Goal: Complete application form

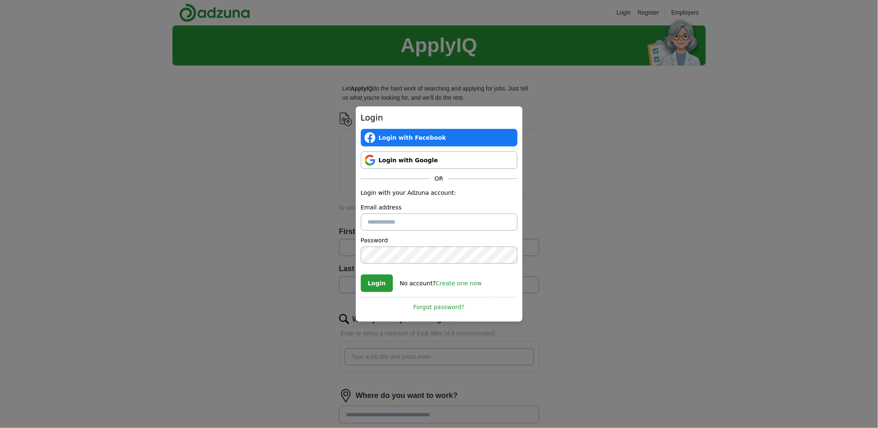
type input "**********"
click at [463, 161] on link "Login with Google" at bounding box center [439, 160] width 157 height 18
type input "**********"
click at [369, 286] on button "Login" at bounding box center [377, 283] width 32 height 18
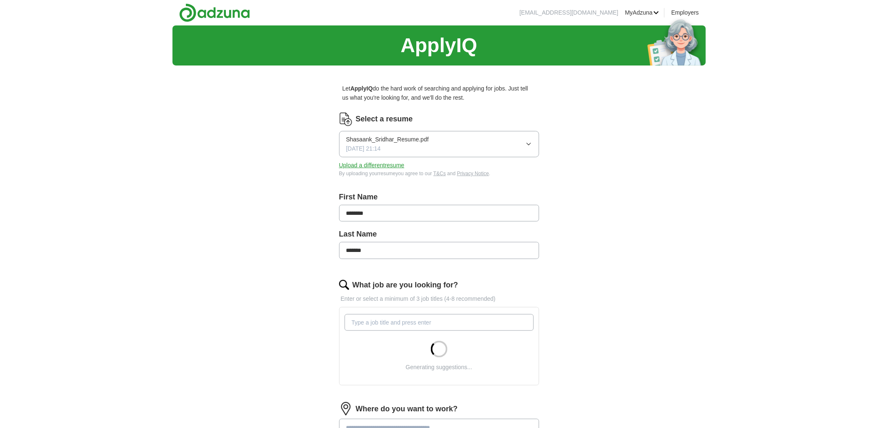
click at [452, 138] on button "Shasaank_Sridhar_Resume.pdf 06/26/2025, 21:14" at bounding box center [439, 144] width 200 height 26
click at [251, 184] on div "ApplyIQ Let ApplyIQ do the hard work of searching and applying for jobs. Just t…" at bounding box center [440, 295] width 534 height 541
click at [354, 165] on button "Upload a different resume" at bounding box center [371, 165] width 65 height 9
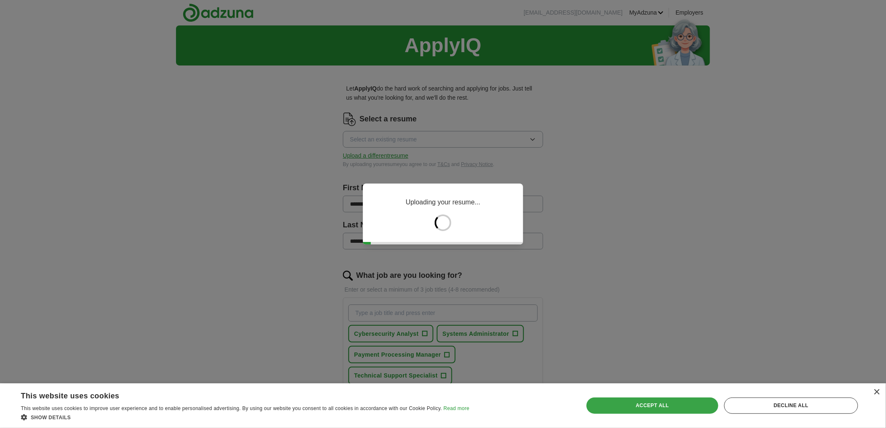
click at [659, 403] on div "Accept all" at bounding box center [651, 405] width 131 height 16
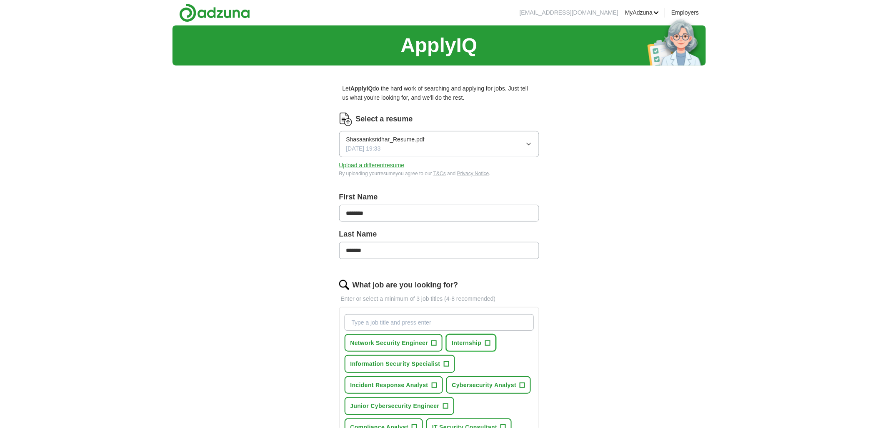
click at [478, 345] on span "Internship" at bounding box center [467, 342] width 30 height 9
click at [520, 389] on button "Cybersecurity Analyst +" at bounding box center [489, 385] width 85 height 18
click at [442, 405] on button "Junior Cybersecurity Engineer +" at bounding box center [400, 406] width 110 height 18
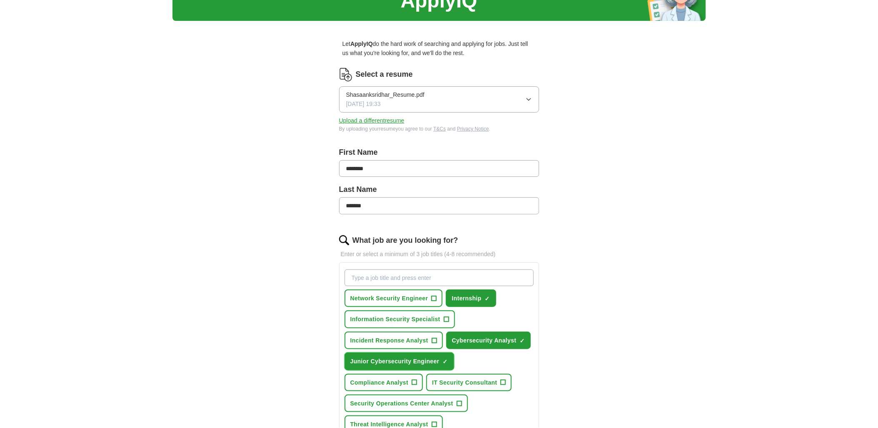
scroll to position [46, 0]
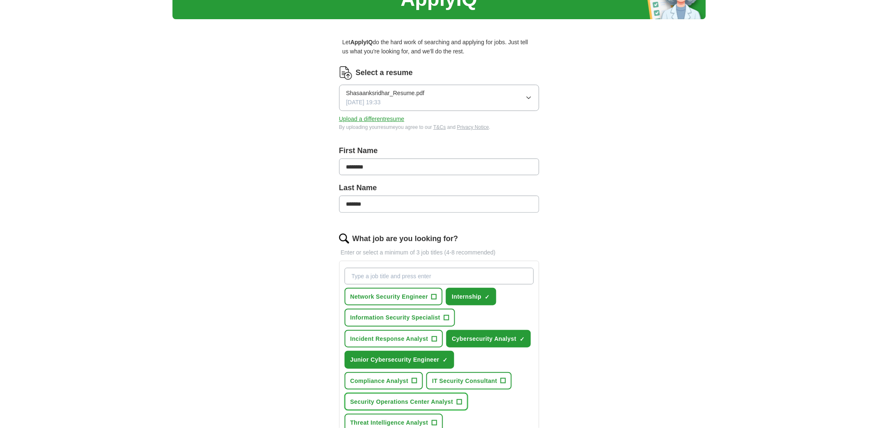
click at [454, 397] on button "Security Operations Center Analyst +" at bounding box center [406, 402] width 123 height 18
click at [432, 419] on span "+" at bounding box center [434, 422] width 5 height 7
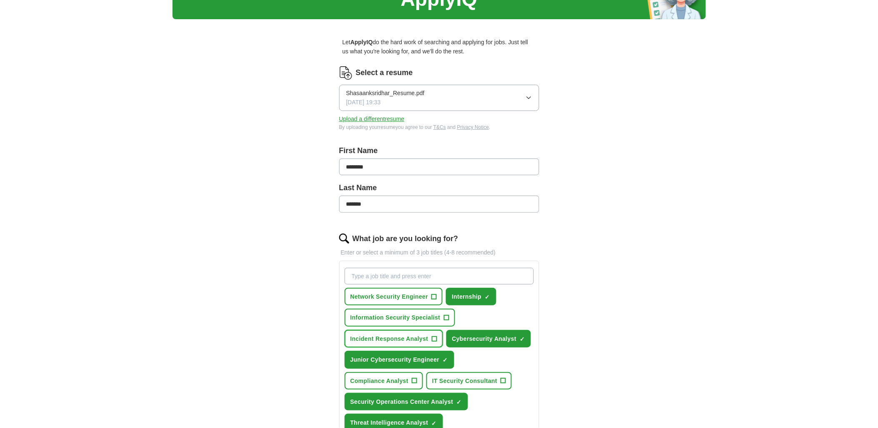
click at [424, 336] on span "Incident Response Analyst" at bounding box center [390, 338] width 78 height 9
click at [430, 316] on span "Information Security Specialist" at bounding box center [396, 317] width 90 height 9
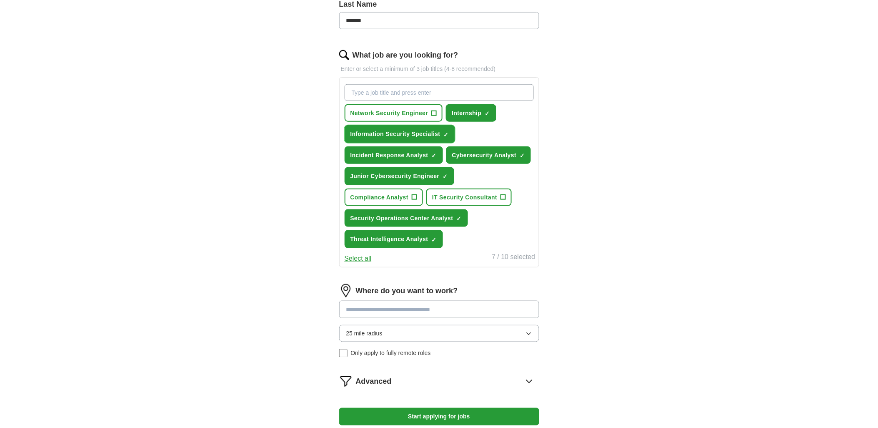
scroll to position [231, 0]
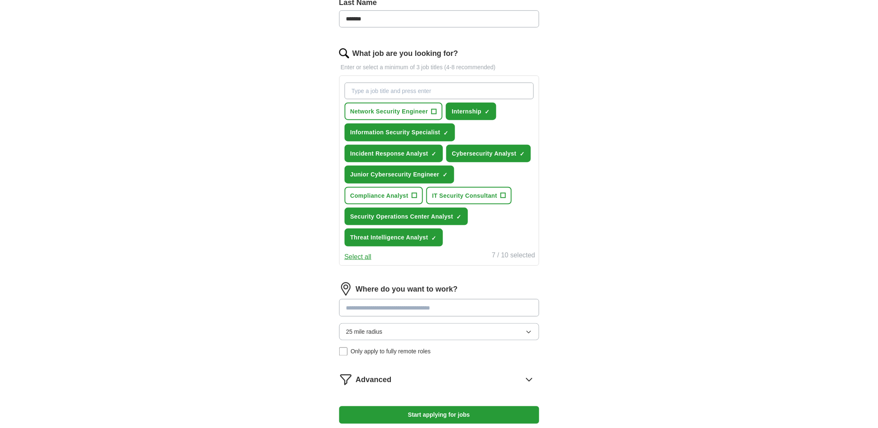
click at [436, 323] on button "25 mile radius" at bounding box center [439, 331] width 200 height 17
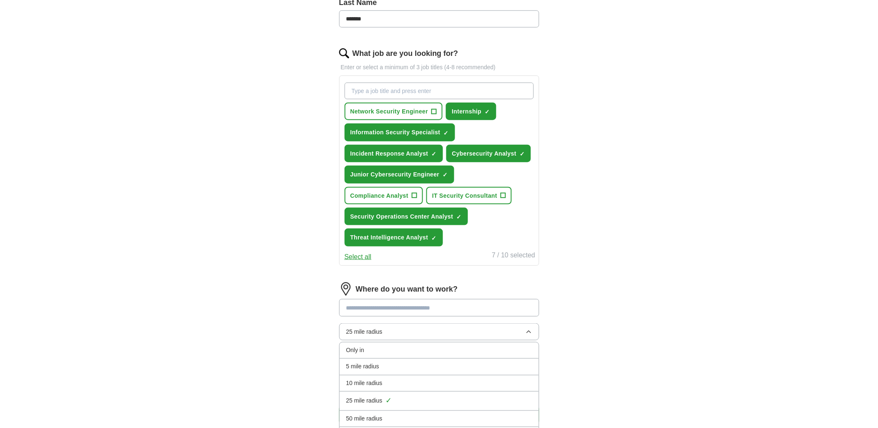
scroll to position [324, 0]
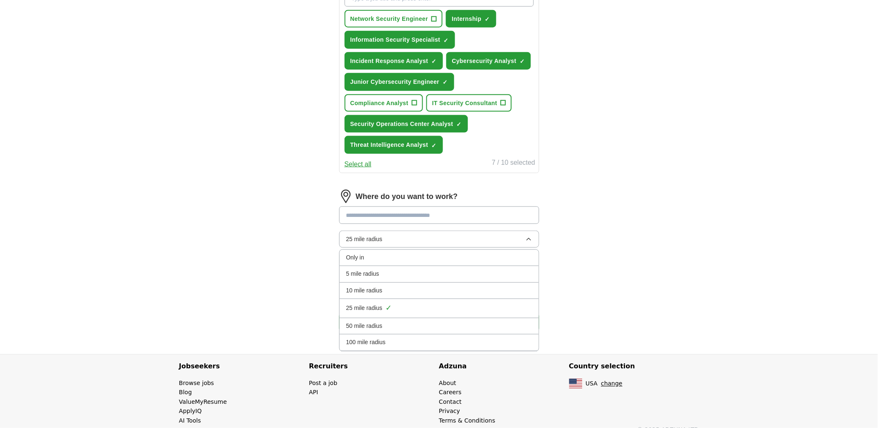
click at [436, 339] on div "100 mile radius" at bounding box center [439, 342] width 186 height 9
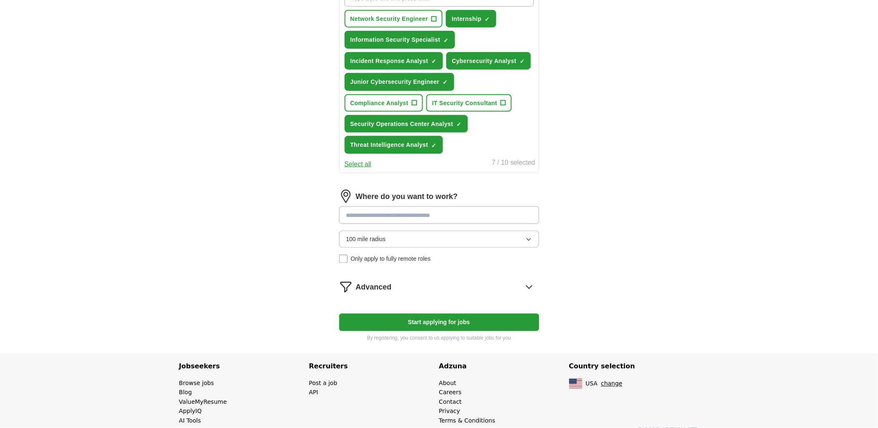
click at [433, 217] on input at bounding box center [439, 215] width 200 height 18
click at [524, 284] on form "Select a resume Shasaanksridhar_Resume.pdf 10/03/2025, 19:33 Upload a different…" at bounding box center [439, 66] width 200 height 554
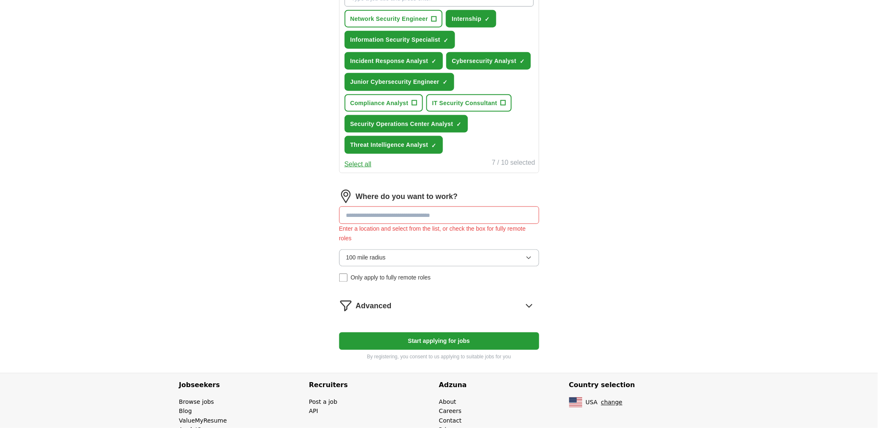
click at [525, 299] on icon at bounding box center [529, 305] width 13 height 13
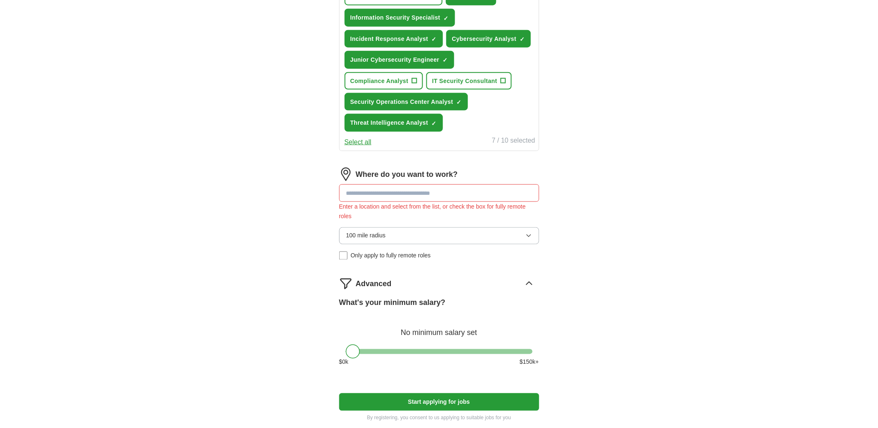
scroll to position [370, 0]
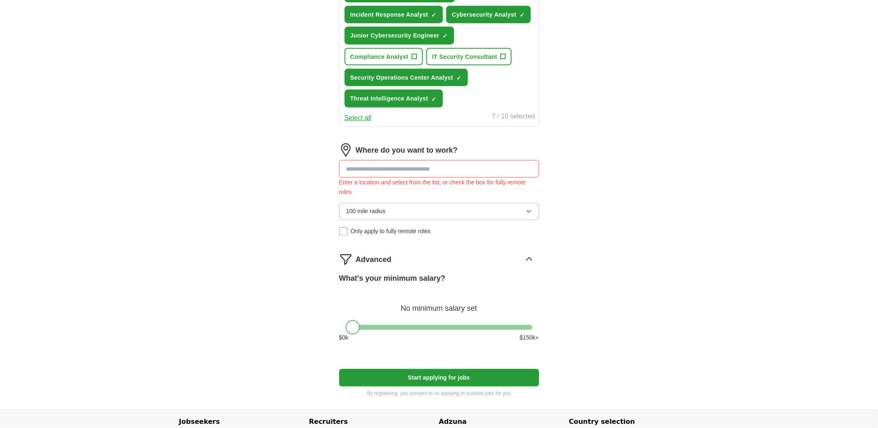
click at [453, 369] on button "Start applying for jobs" at bounding box center [439, 378] width 200 height 18
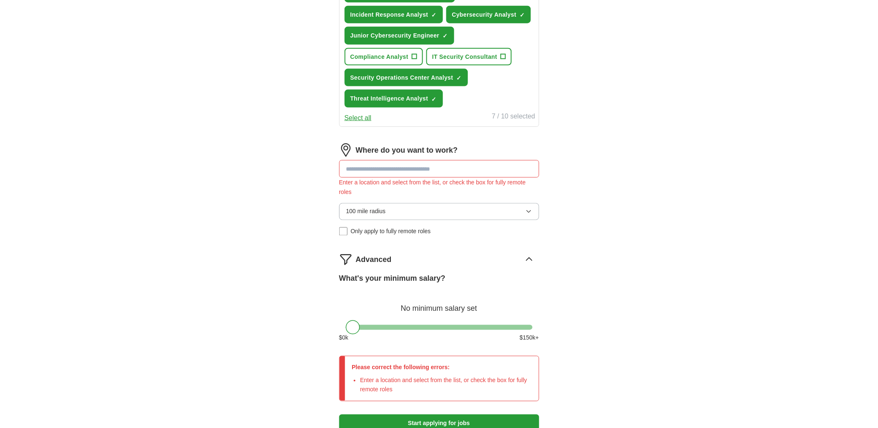
click at [417, 172] on input at bounding box center [439, 169] width 200 height 18
type input "***"
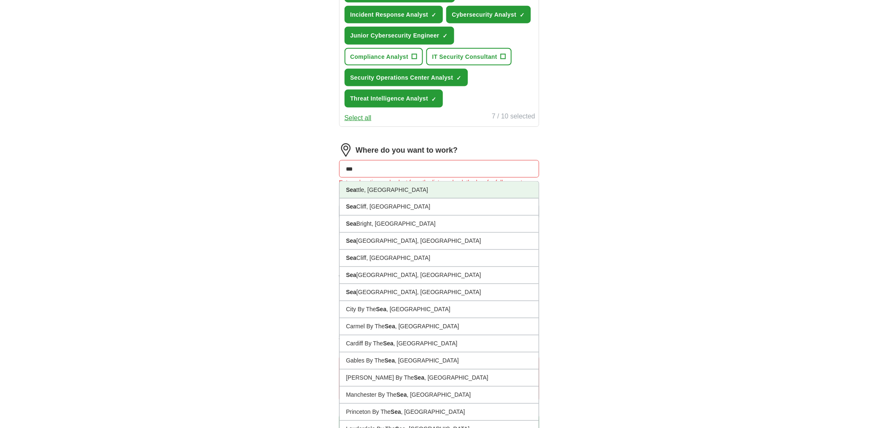
click at [399, 184] on li "Sea ttle, WA" at bounding box center [439, 189] width 199 height 17
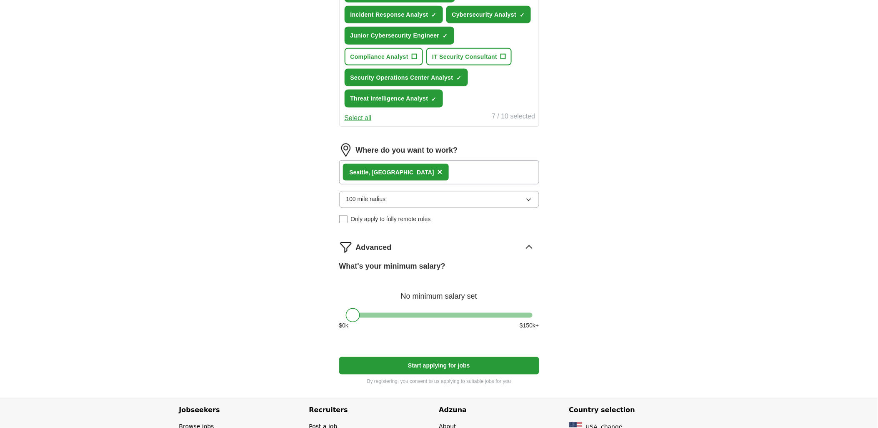
click at [422, 168] on div "Sea ttle, WA ×" at bounding box center [439, 172] width 200 height 24
click at [441, 168] on div "Sea ttle, WA ×" at bounding box center [439, 172] width 200 height 24
click at [443, 171] on div "Sea ttle, WA ×" at bounding box center [439, 172] width 200 height 24
click at [428, 172] on div "Sea ttle, WA ×" at bounding box center [439, 172] width 200 height 24
click at [393, 164] on div "Sea ttle, WA ×" at bounding box center [396, 172] width 106 height 17
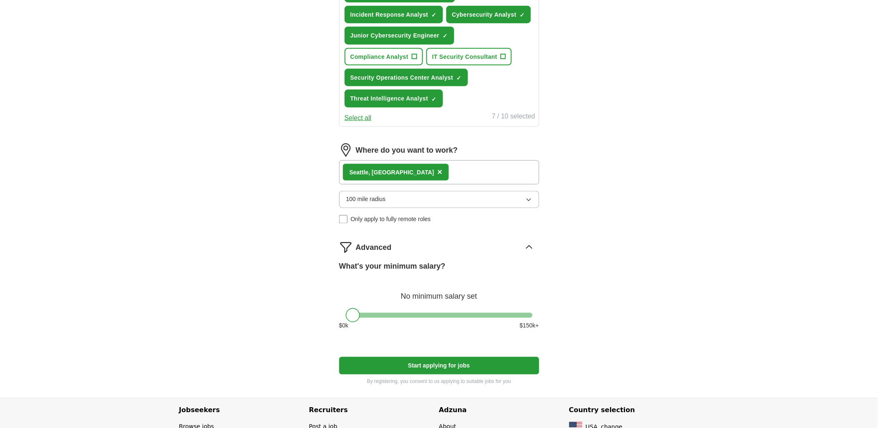
click at [438, 167] on span "×" at bounding box center [440, 171] width 5 height 9
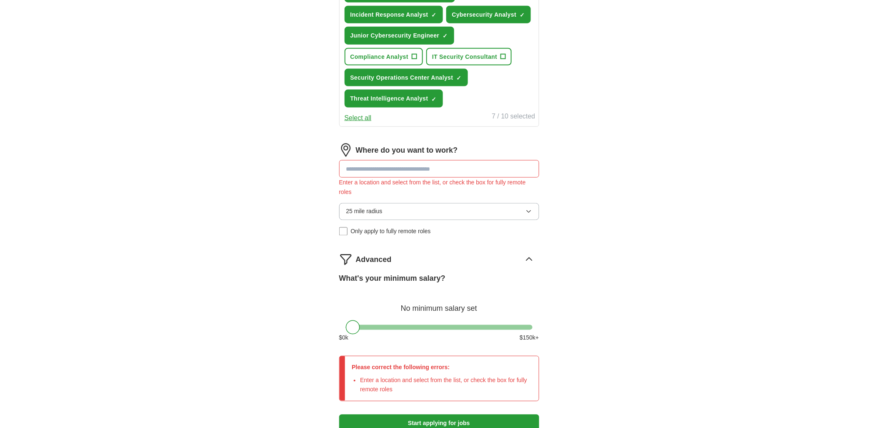
click at [389, 165] on input at bounding box center [439, 169] width 200 height 18
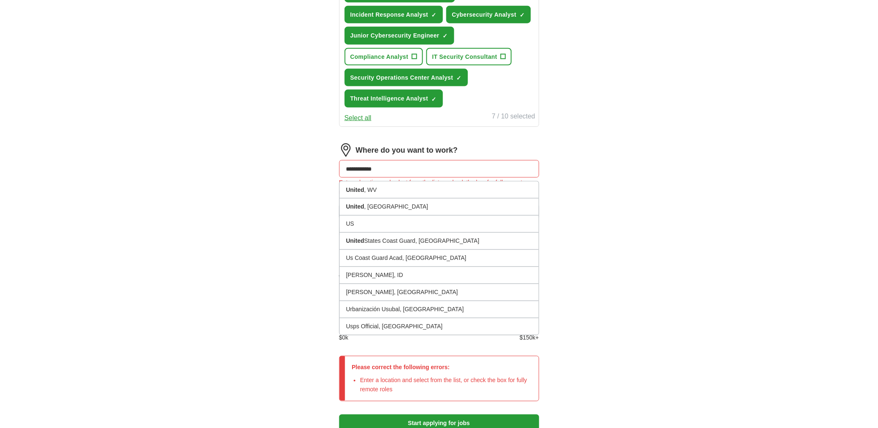
type input "**********"
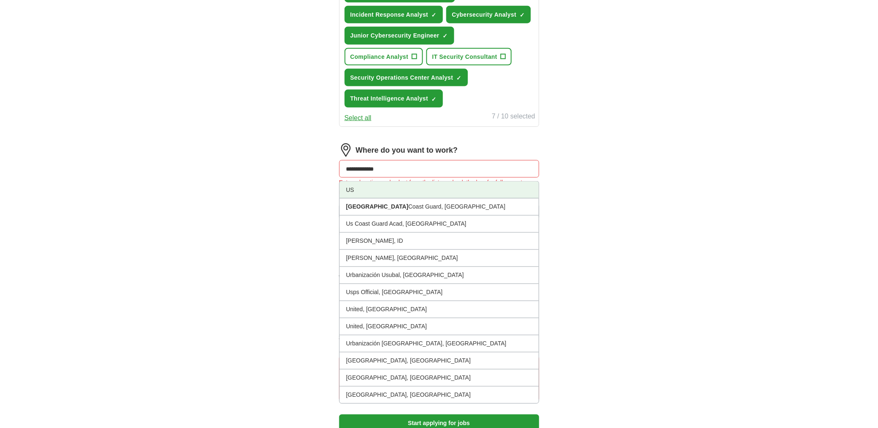
click at [375, 181] on li "US" at bounding box center [439, 189] width 199 height 17
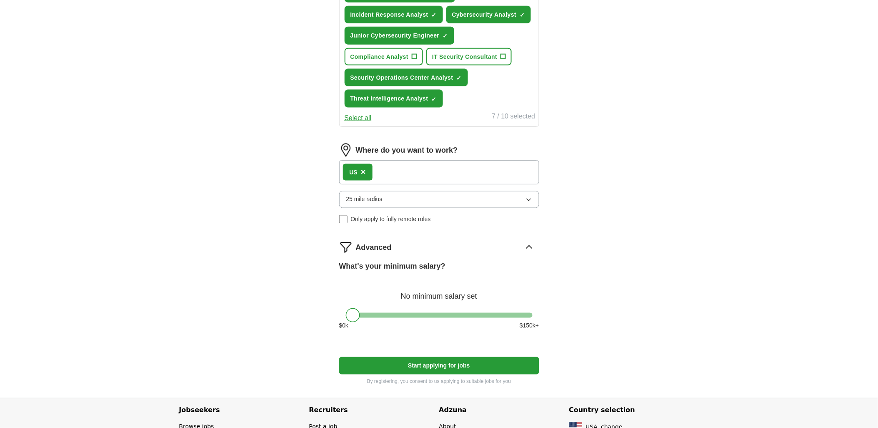
click at [265, 264] on div "ApplyIQ Let ApplyIQ do the hard work of searching and applying for jobs. Just t…" at bounding box center [440, 26] width 534 height 743
click at [394, 357] on button "Start applying for jobs" at bounding box center [439, 366] width 200 height 18
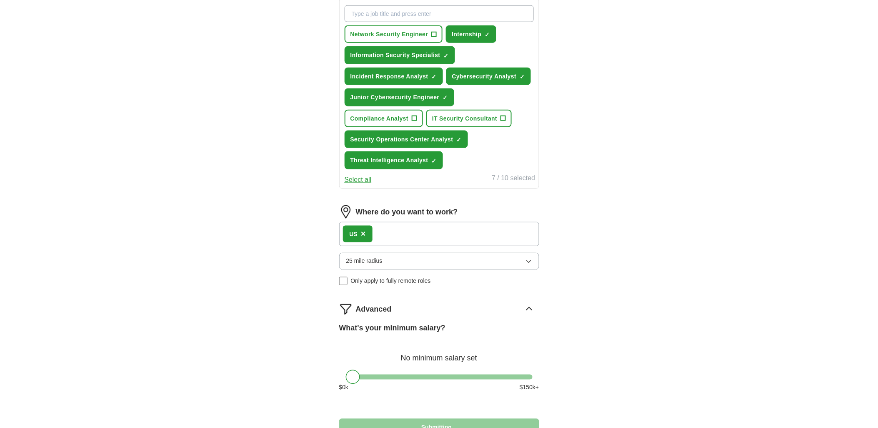
select select "**"
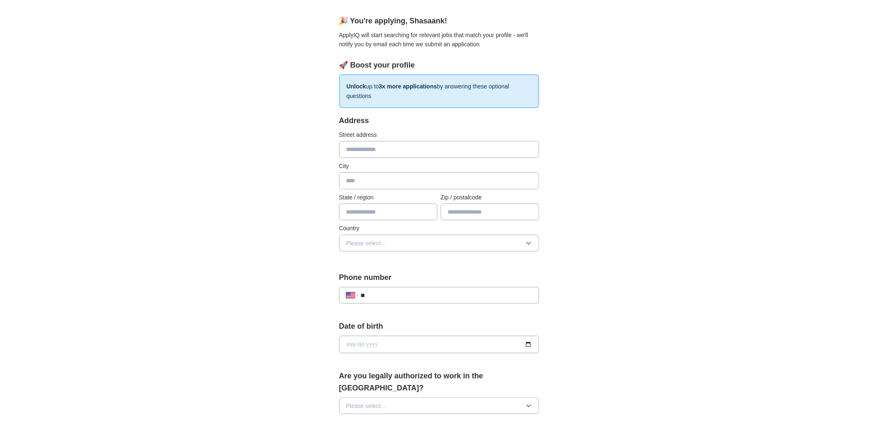
scroll to position [0, 0]
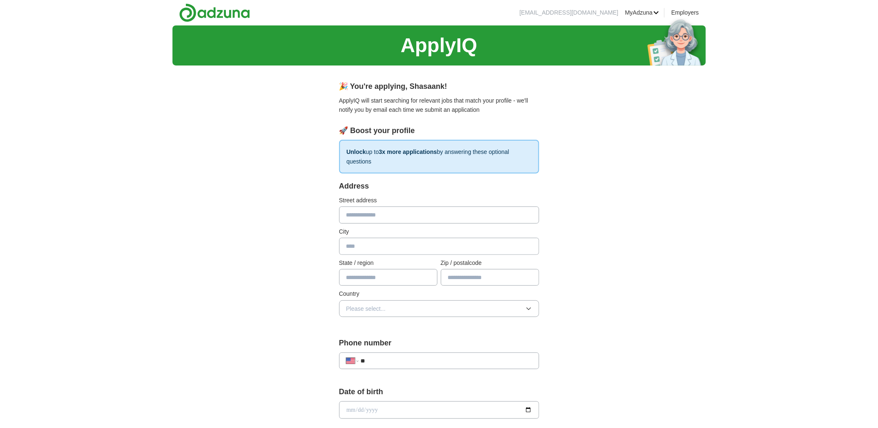
click at [383, 214] on input "text" at bounding box center [439, 214] width 200 height 17
type input "**********"
type input "*****"
type input "*******"
type input "*****"
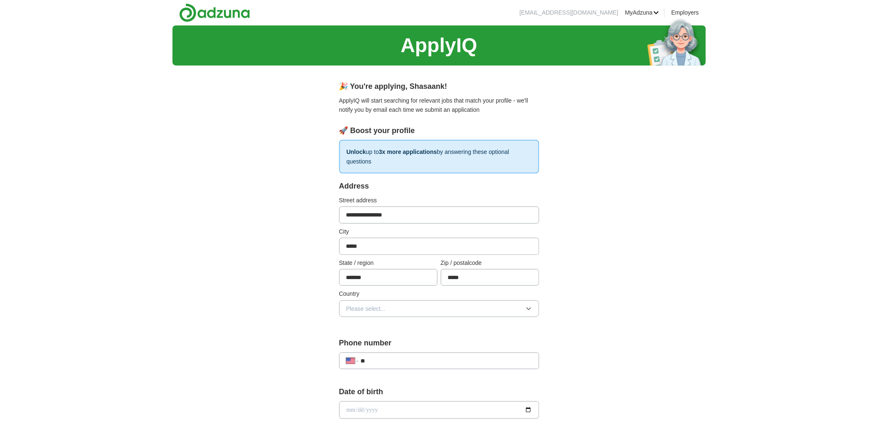
click at [463, 303] on button "Please select..." at bounding box center [439, 308] width 200 height 17
click at [406, 339] on div "United States" at bounding box center [439, 343] width 186 height 9
click at [394, 357] on input "**" at bounding box center [446, 360] width 171 height 9
type input "**********"
click at [390, 407] on input "date" at bounding box center [439, 410] width 200 height 18
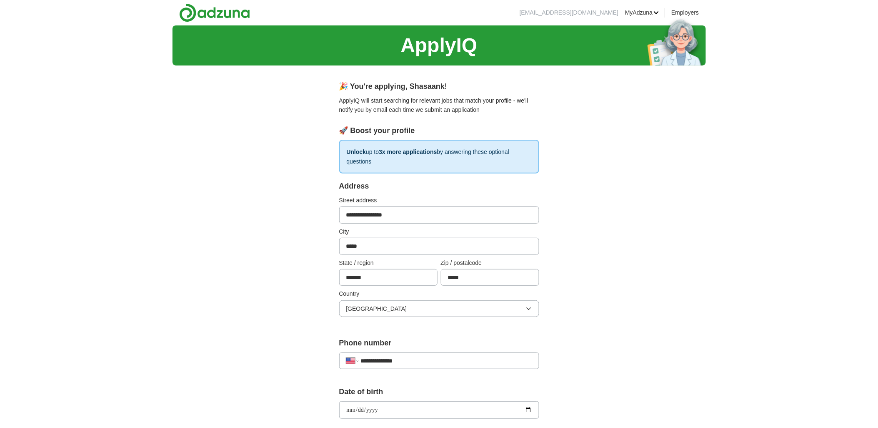
type input "**********"
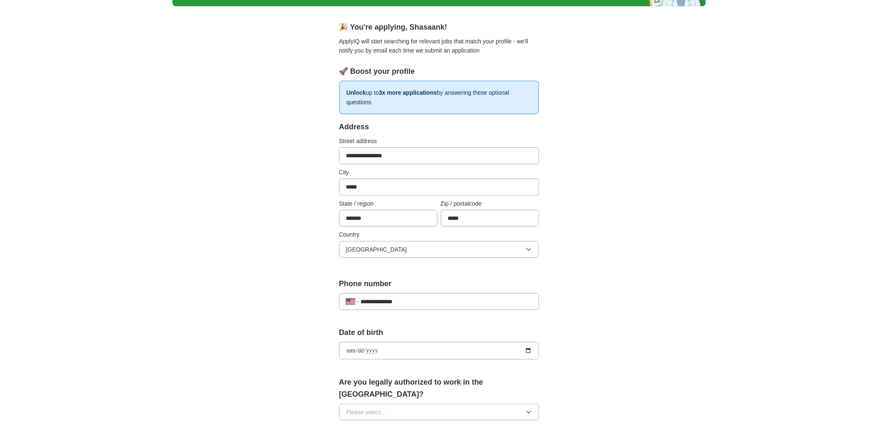
scroll to position [139, 0]
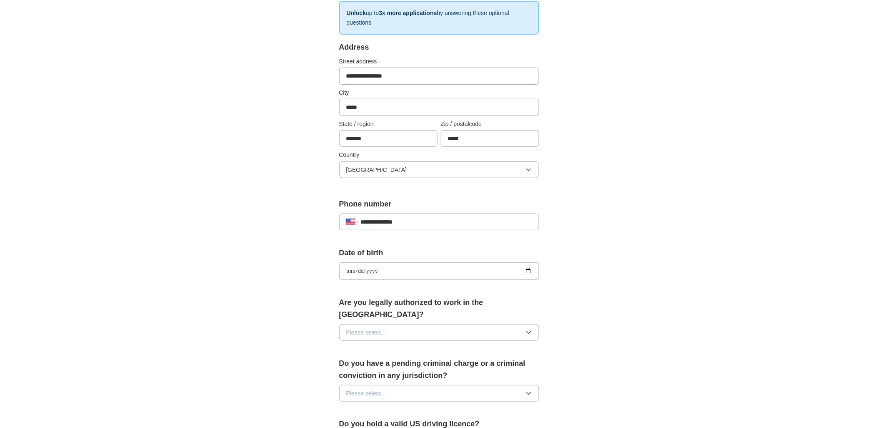
click at [420, 326] on button "Please select..." at bounding box center [439, 332] width 200 height 17
click at [390, 346] on div "Yes" at bounding box center [439, 350] width 186 height 9
click at [402, 385] on button "Please select..." at bounding box center [439, 393] width 200 height 17
click at [374, 424] on div "No" at bounding box center [439, 428] width 186 height 9
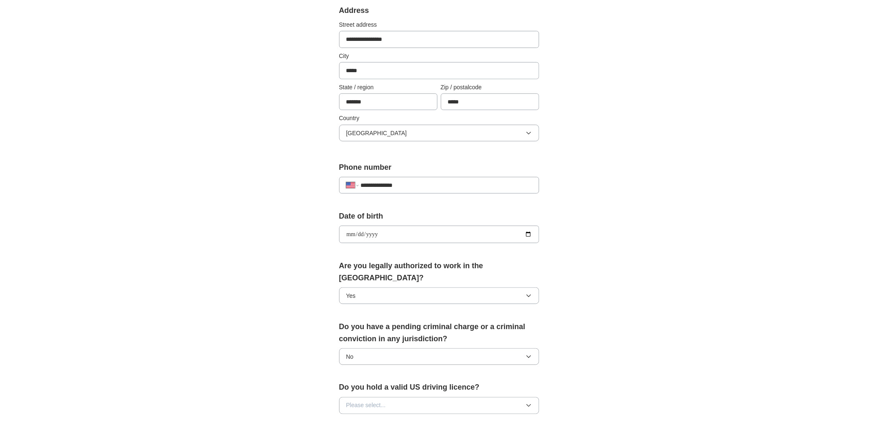
scroll to position [231, 0]
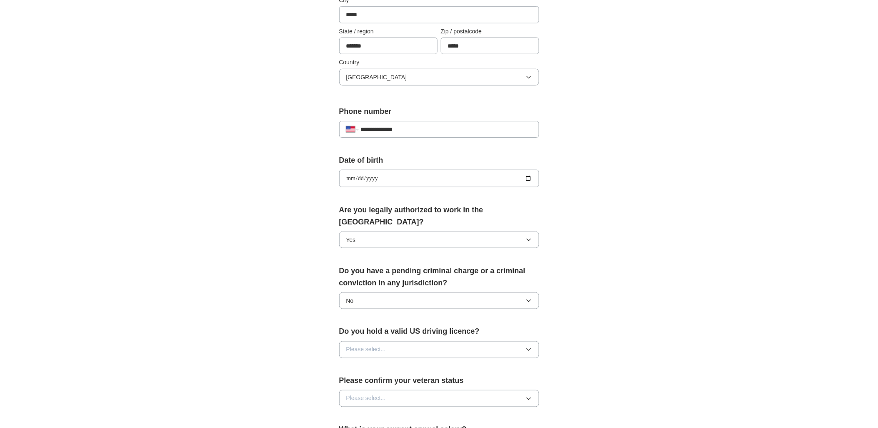
click at [380, 345] on span "Please select..." at bounding box center [366, 349] width 40 height 9
click at [366, 394] on span "Please select..." at bounding box center [366, 398] width 40 height 9
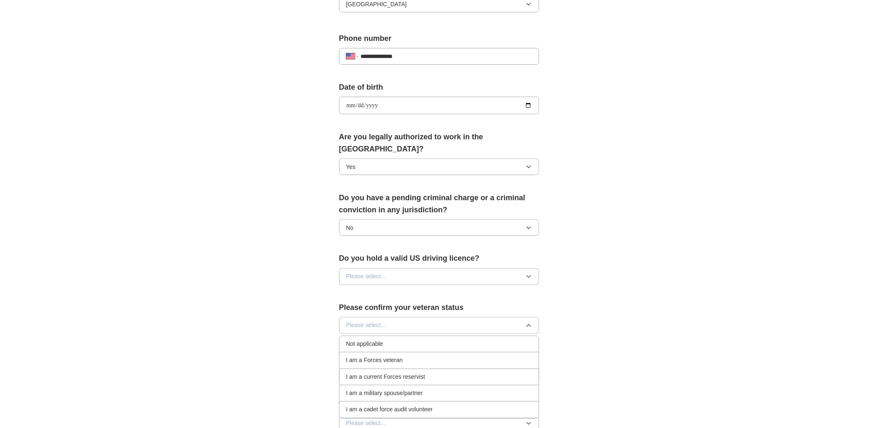
scroll to position [324, 0]
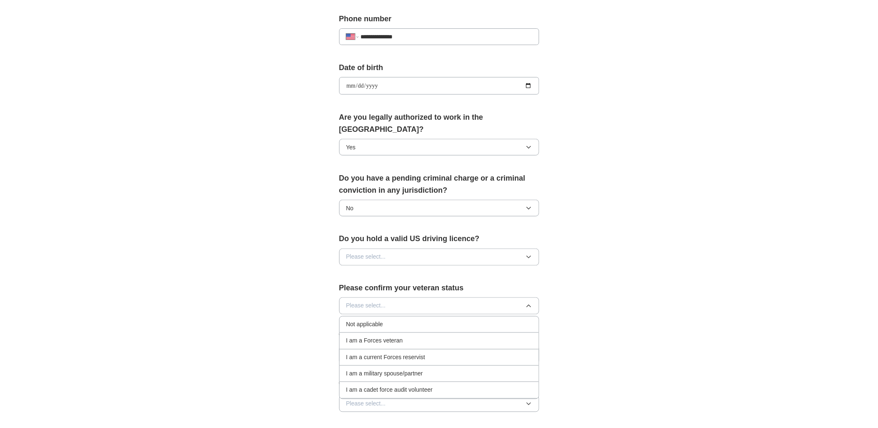
click at [384, 320] on div "Not applicable" at bounding box center [439, 324] width 186 height 9
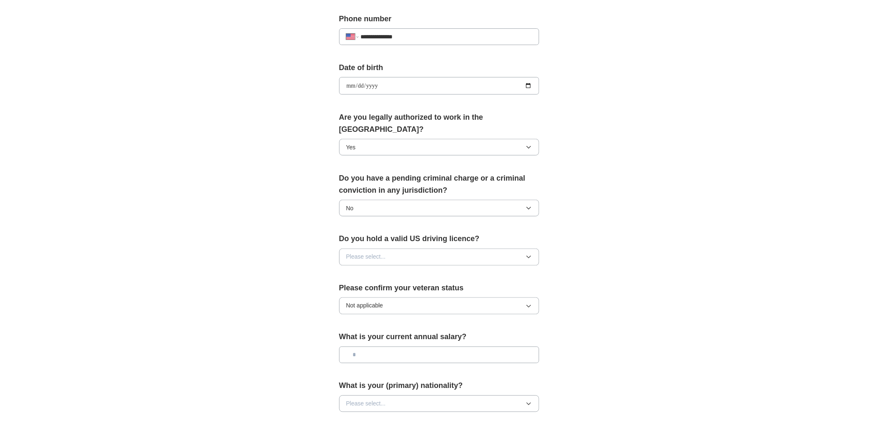
click at [383, 248] on button "Please select..." at bounding box center [439, 256] width 200 height 17
click at [369, 287] on div "No" at bounding box center [439, 291] width 186 height 9
click at [393, 395] on button "Please select..." at bounding box center [439, 403] width 200 height 17
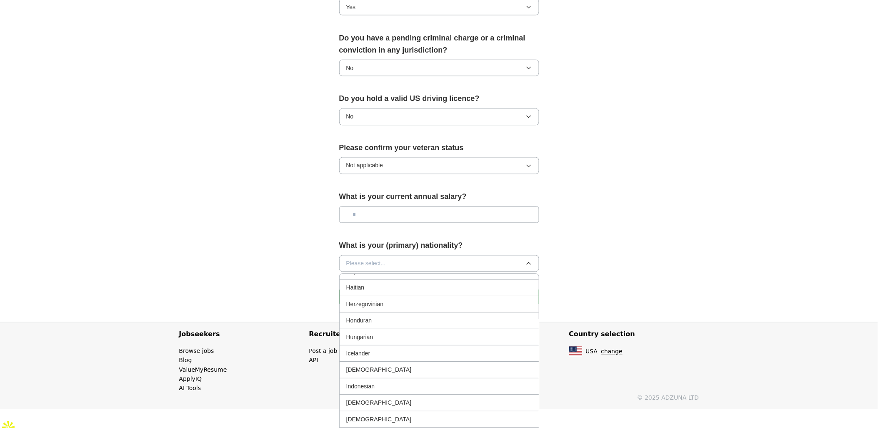
scroll to position [1297, 0]
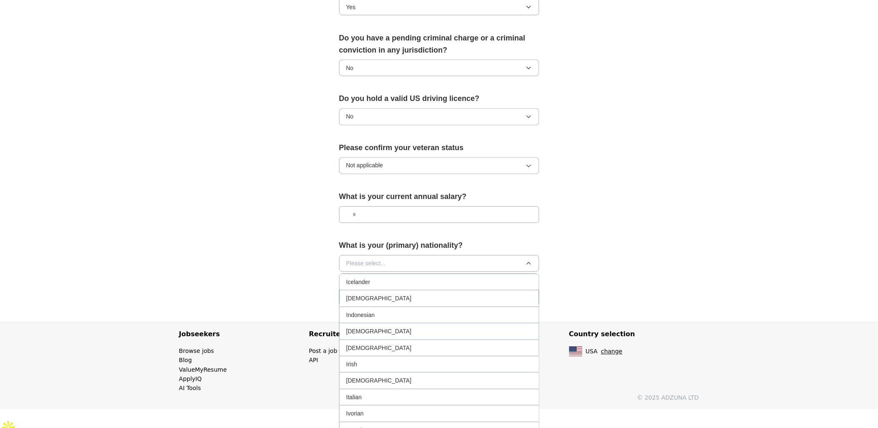
click at [375, 294] on div "Indian" at bounding box center [439, 298] width 186 height 9
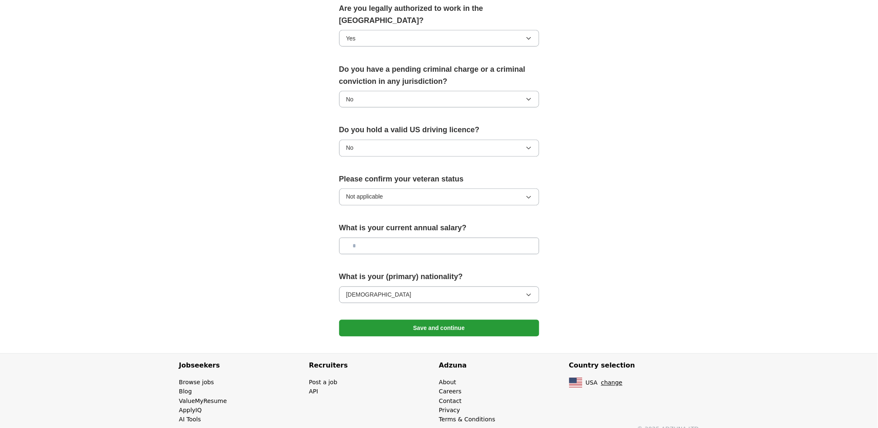
click at [406, 320] on button "Save and continue" at bounding box center [439, 328] width 200 height 17
